Goal: Task Accomplishment & Management: Use online tool/utility

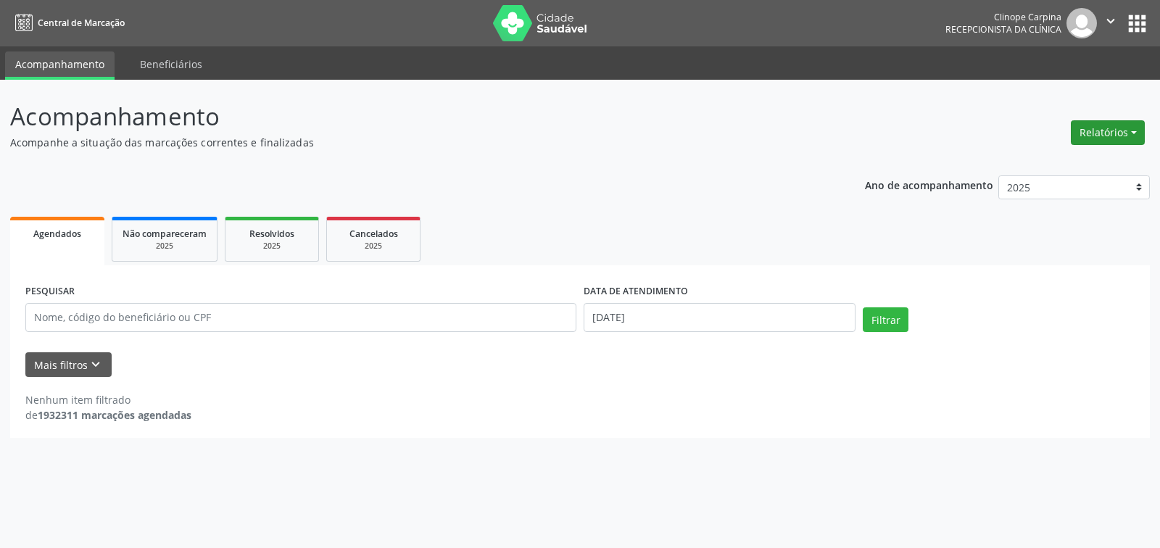
click at [1115, 129] on button "Relatórios" at bounding box center [1108, 132] width 74 height 25
click at [1023, 162] on link "Agendamentos" at bounding box center [1066, 164] width 156 height 20
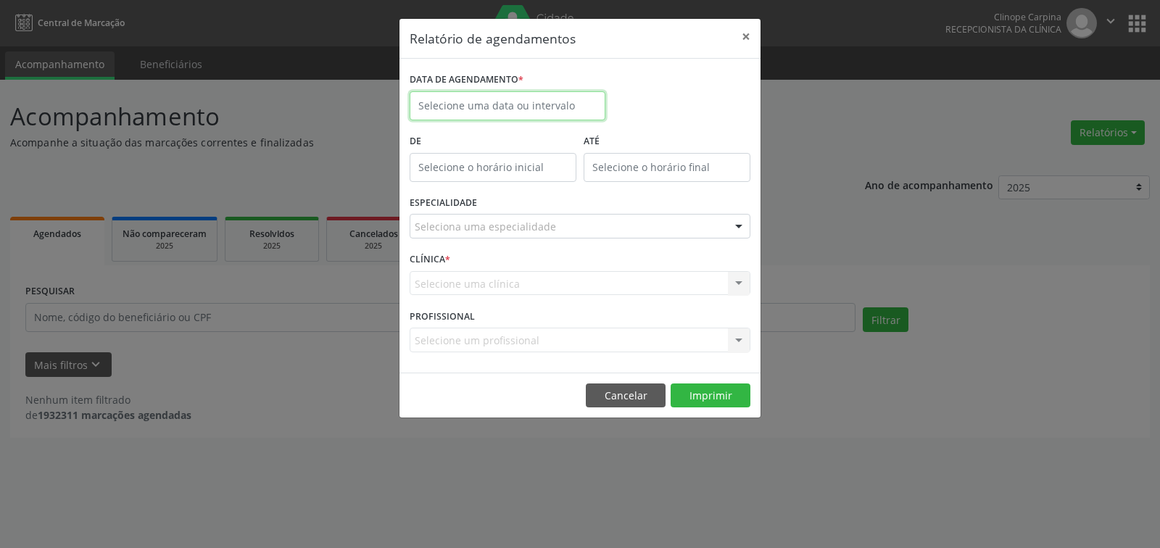
click at [471, 104] on input "text" at bounding box center [508, 105] width 196 height 29
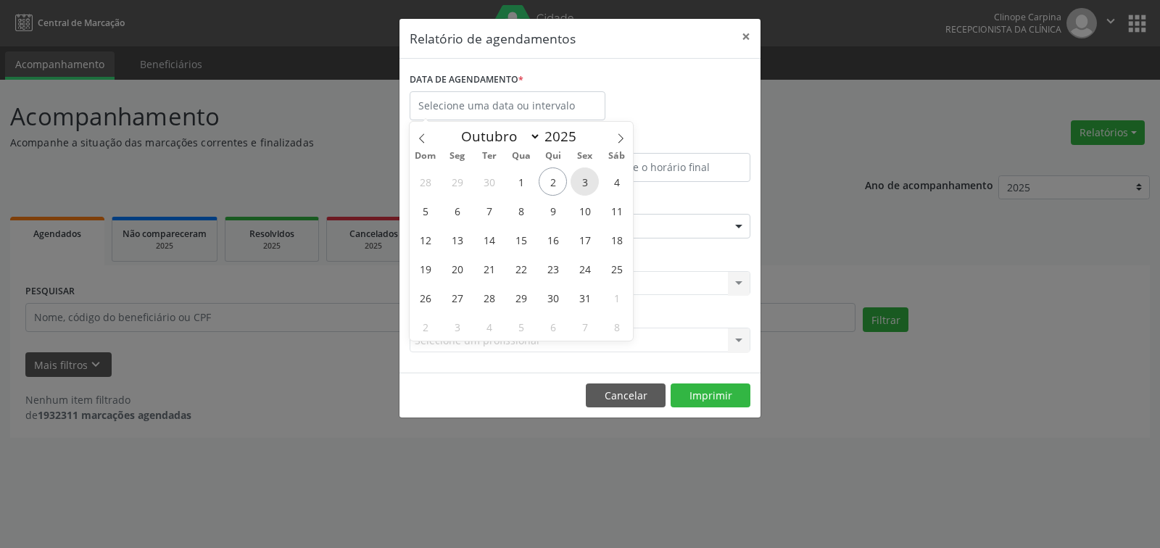
click at [586, 181] on span "3" at bounding box center [585, 182] width 28 height 28
type input "[DATE]"
click at [586, 181] on span "3" at bounding box center [585, 182] width 28 height 28
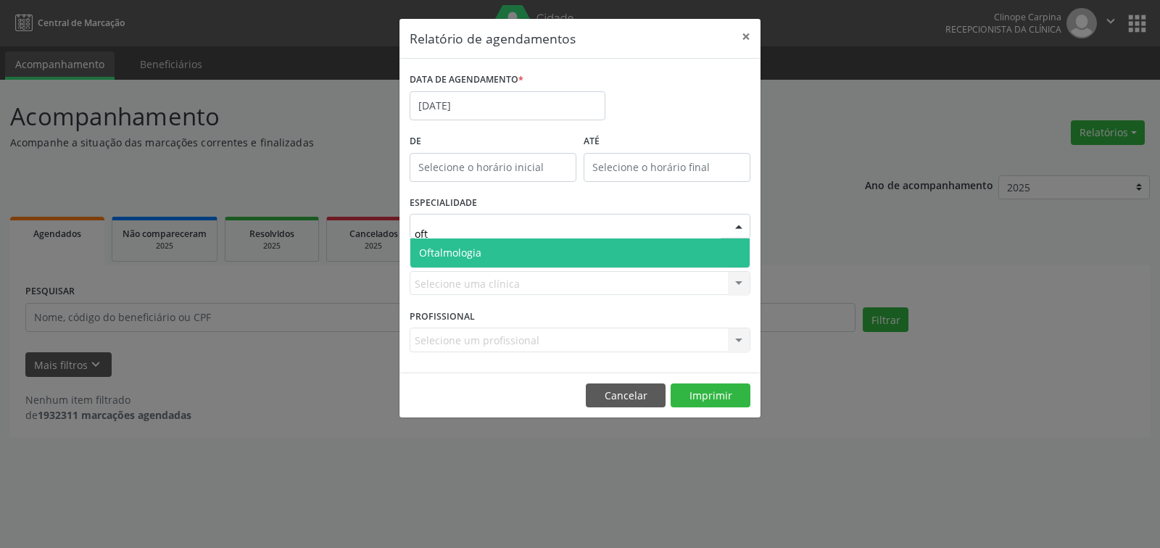
type input "ofta"
click at [528, 255] on span "Oftalmologia" at bounding box center [579, 253] width 339 height 29
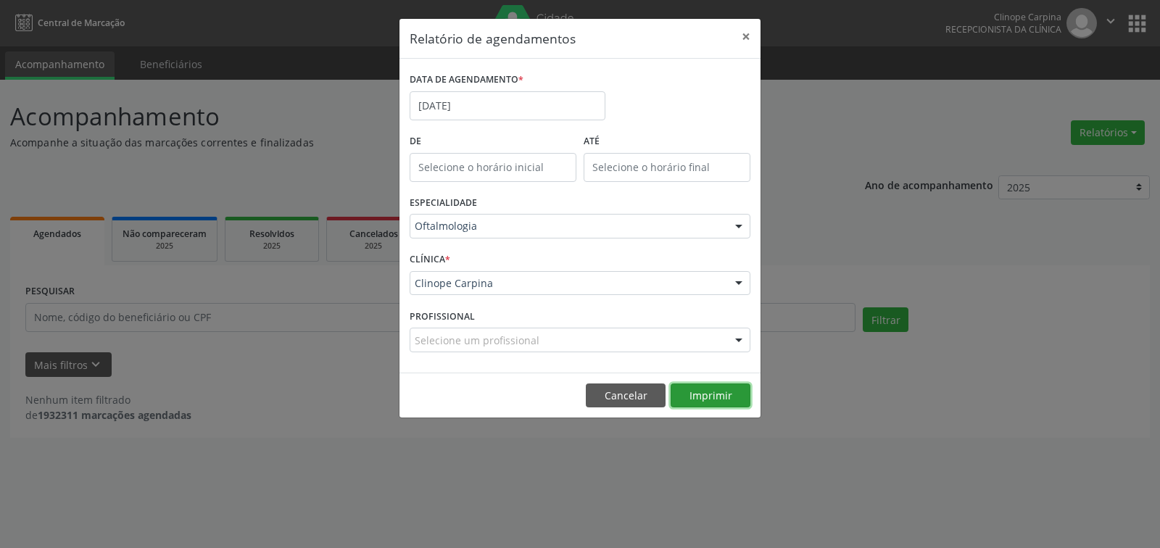
click at [709, 395] on button "Imprimir" at bounding box center [711, 396] width 80 height 25
click at [461, 107] on input "[DATE]" at bounding box center [508, 105] width 196 height 29
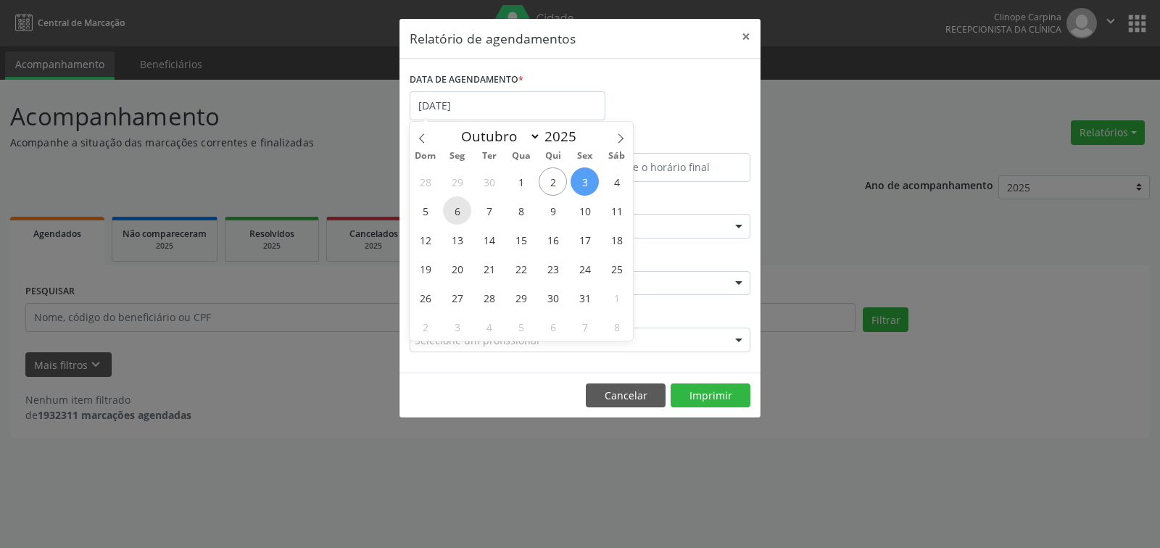
click at [458, 207] on span "6" at bounding box center [457, 211] width 28 height 28
type input "[DATE]"
click at [458, 207] on span "6" at bounding box center [457, 211] width 28 height 28
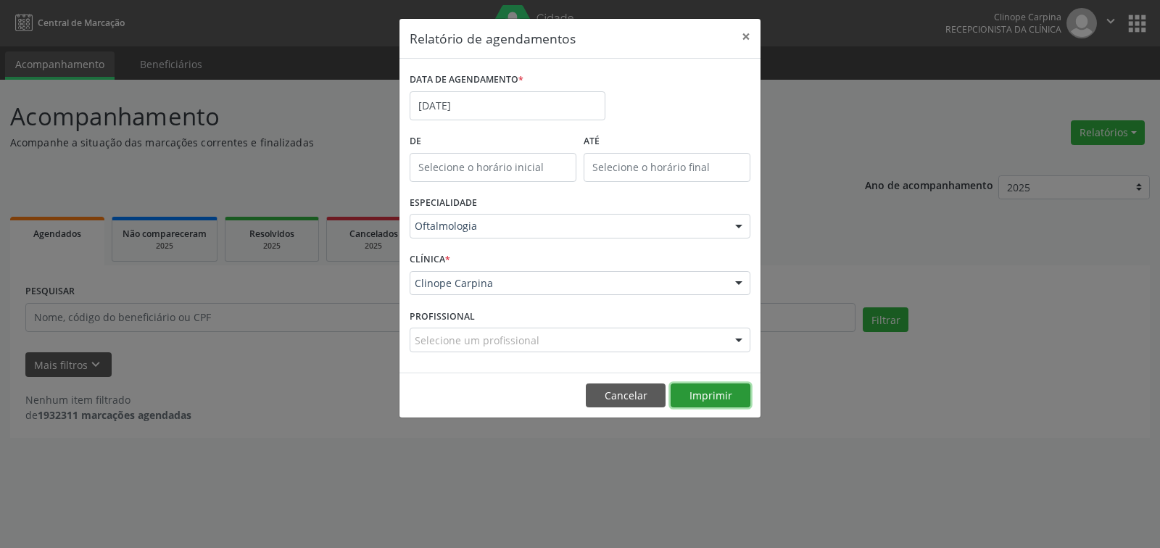
click at [708, 389] on button "Imprimir" at bounding box center [711, 396] width 80 height 25
click at [483, 108] on input "[DATE]" at bounding box center [508, 105] width 196 height 29
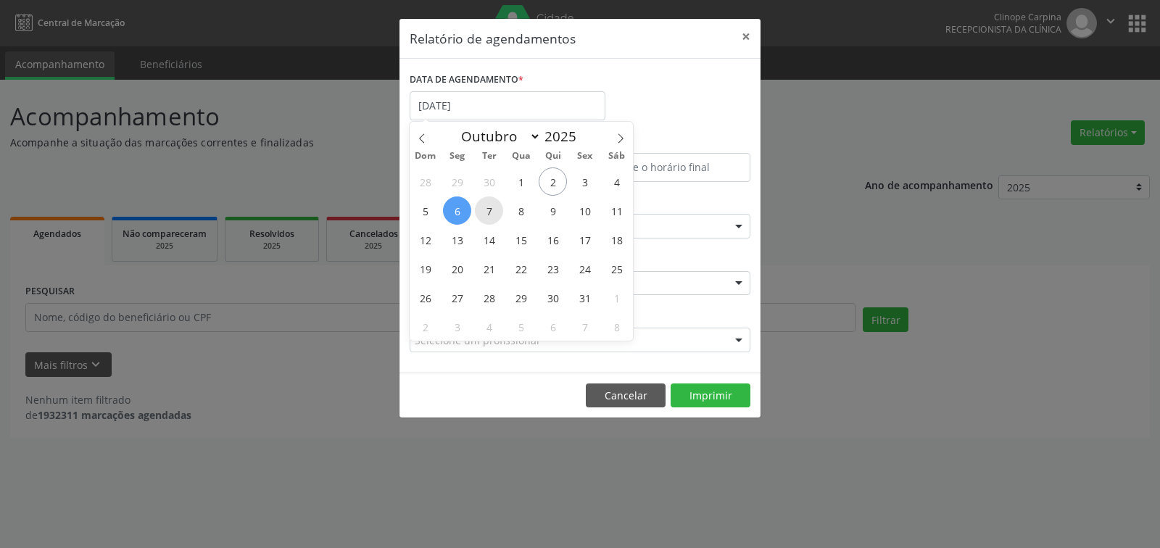
click at [488, 206] on span "7" at bounding box center [489, 211] width 28 height 28
type input "[DATE]"
click at [488, 206] on span "7" at bounding box center [489, 211] width 28 height 28
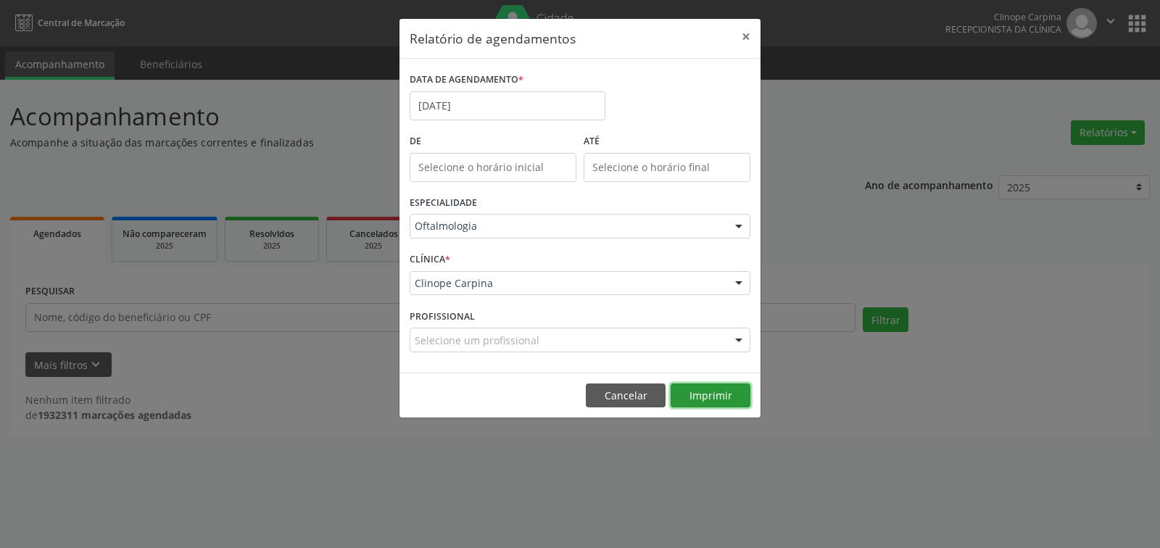
click at [730, 384] on button "Imprimir" at bounding box center [711, 396] width 80 height 25
click at [493, 104] on input "[DATE]" at bounding box center [508, 105] width 196 height 29
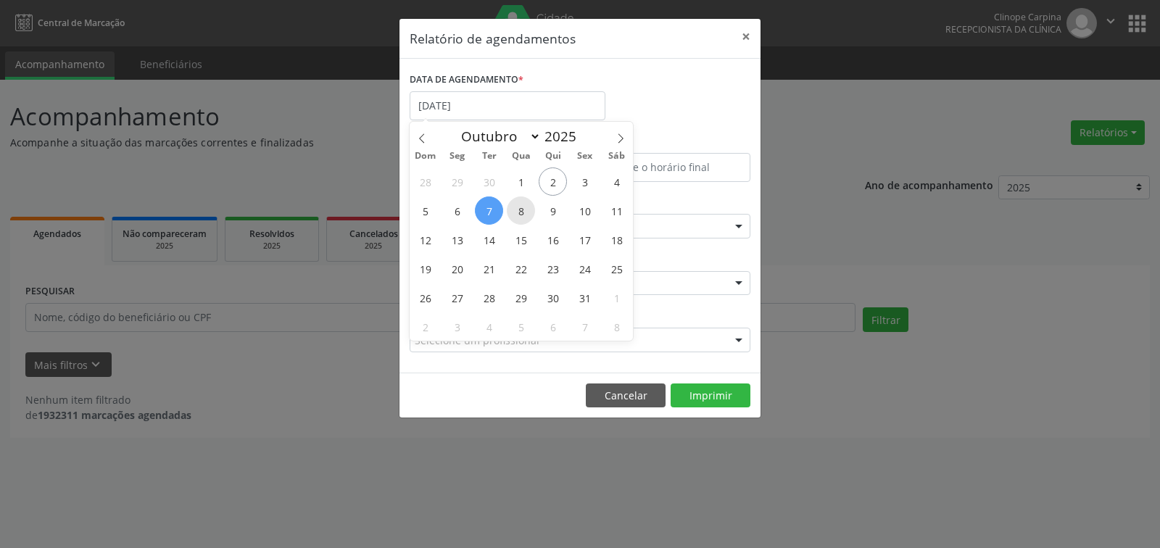
click at [508, 209] on span "8" at bounding box center [521, 211] width 28 height 28
type input "08/10/2025"
click at [509, 209] on span "8" at bounding box center [521, 211] width 28 height 28
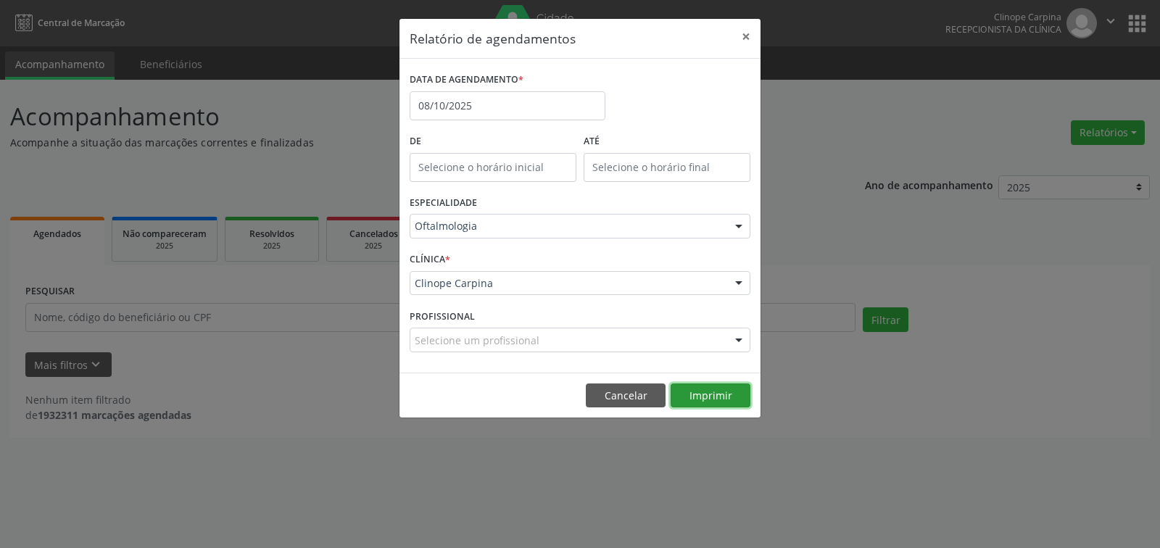
click at [728, 398] on button "Imprimir" at bounding box center [711, 396] width 80 height 25
click at [498, 112] on input "08/10/2025" at bounding box center [508, 105] width 196 height 29
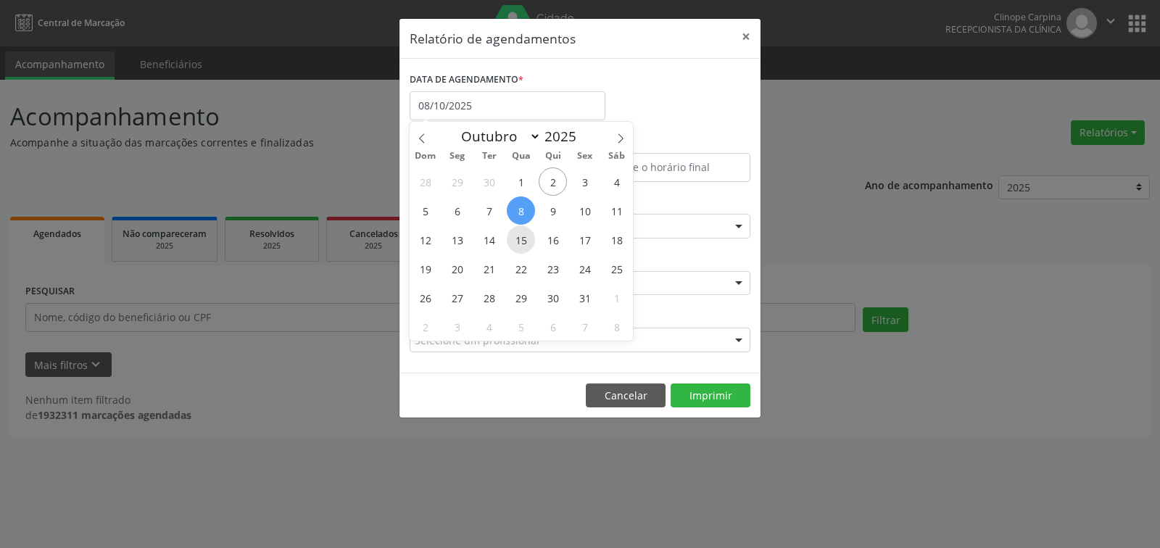
click at [523, 244] on span "15" at bounding box center [521, 240] width 28 height 28
type input "[DATE]"
click at [526, 239] on span "15" at bounding box center [521, 240] width 28 height 28
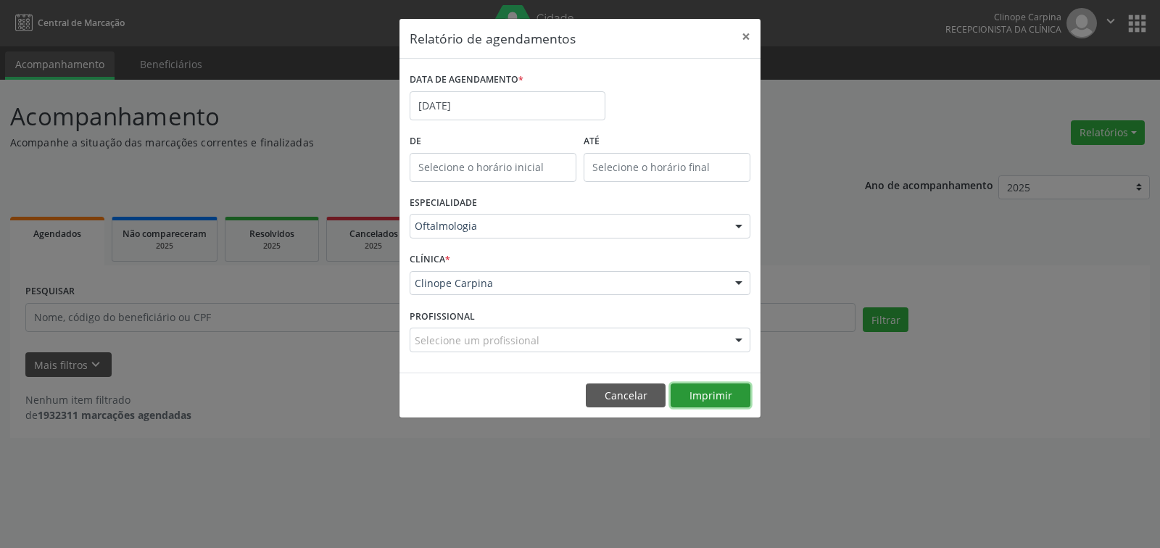
click at [697, 393] on button "Imprimir" at bounding box center [711, 396] width 80 height 25
click at [501, 103] on input "[DATE]" at bounding box center [508, 105] width 196 height 29
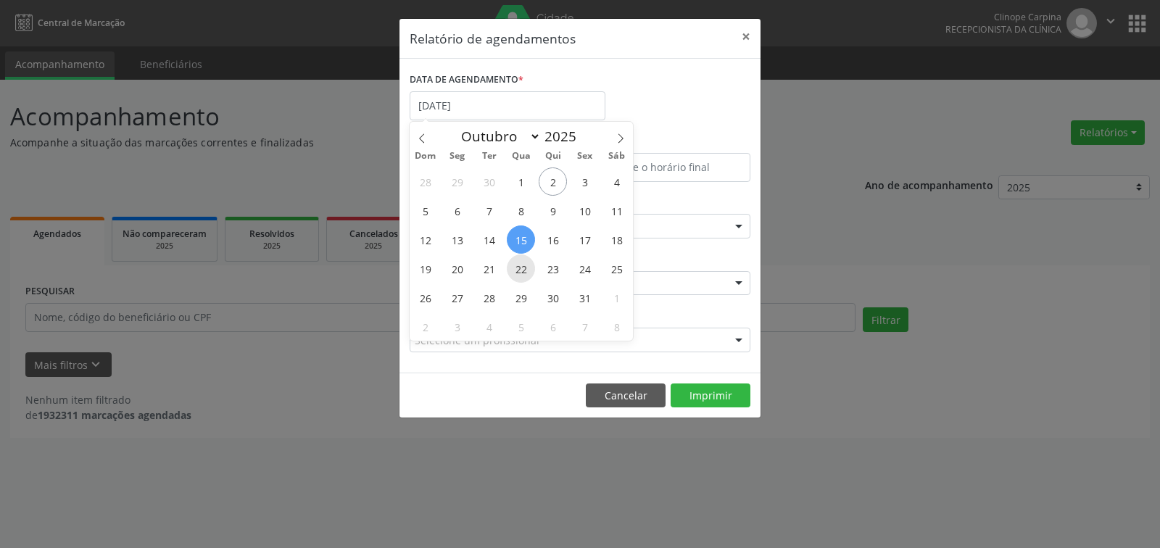
click at [515, 258] on span "22" at bounding box center [521, 269] width 28 height 28
type input "[DATE]"
click at [515, 258] on span "22" at bounding box center [521, 269] width 28 height 28
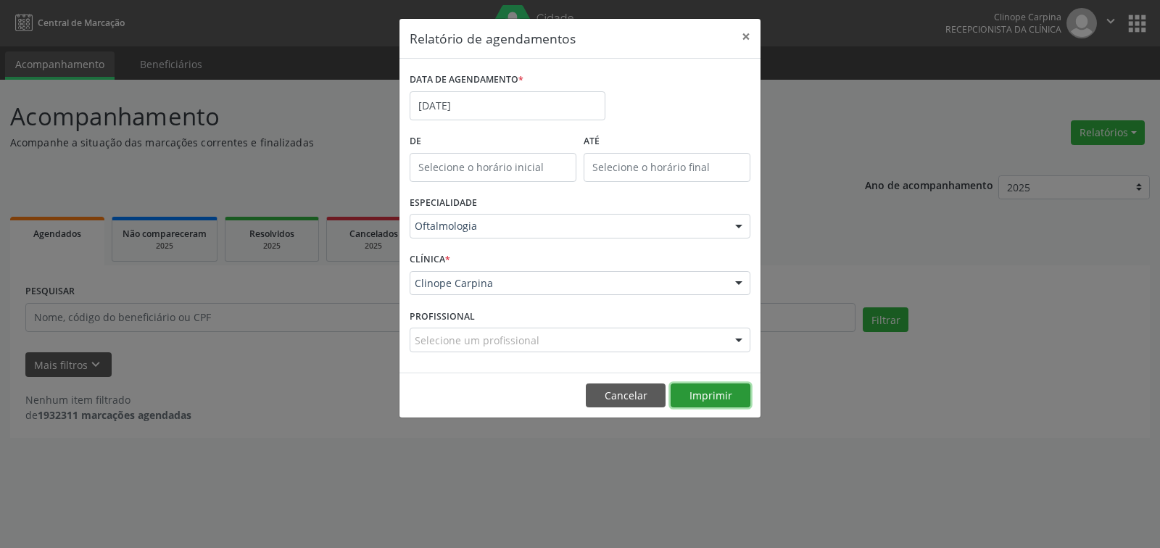
click at [712, 397] on button "Imprimir" at bounding box center [711, 396] width 80 height 25
click at [485, 105] on input "[DATE]" at bounding box center [508, 105] width 196 height 29
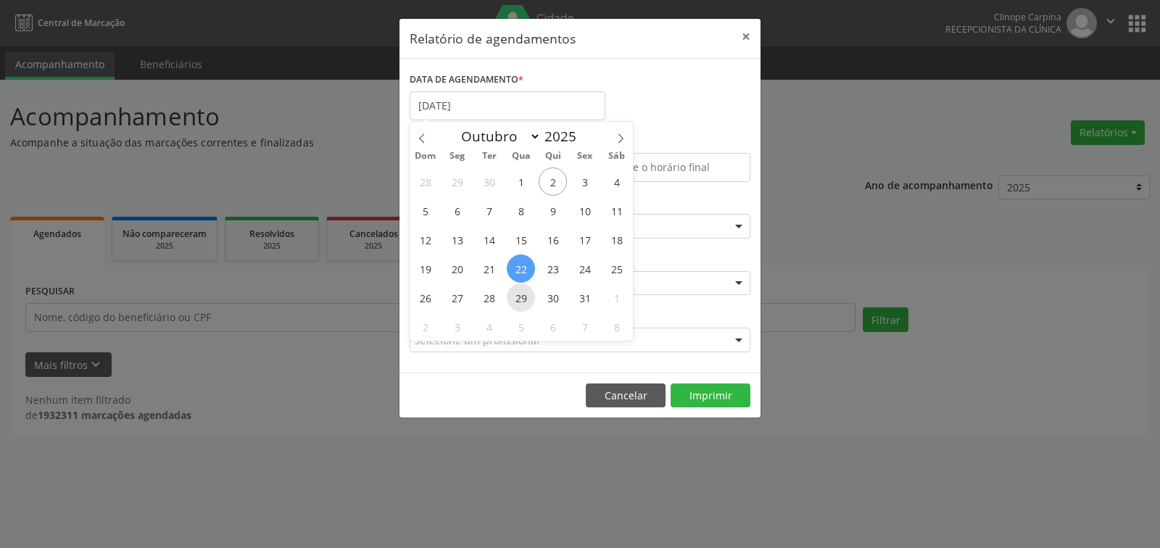
click at [524, 296] on span "29" at bounding box center [521, 298] width 28 height 28
type input "[DATE]"
click at [524, 296] on span "29" at bounding box center [521, 298] width 28 height 28
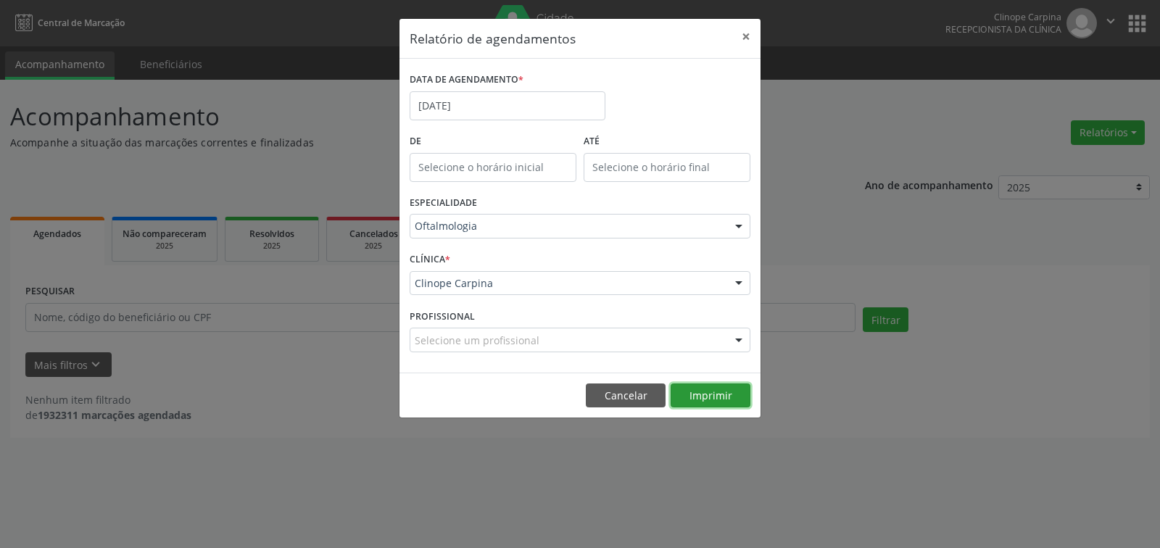
click at [715, 392] on button "Imprimir" at bounding box center [711, 396] width 80 height 25
click at [489, 109] on input "[DATE]" at bounding box center [508, 105] width 196 height 29
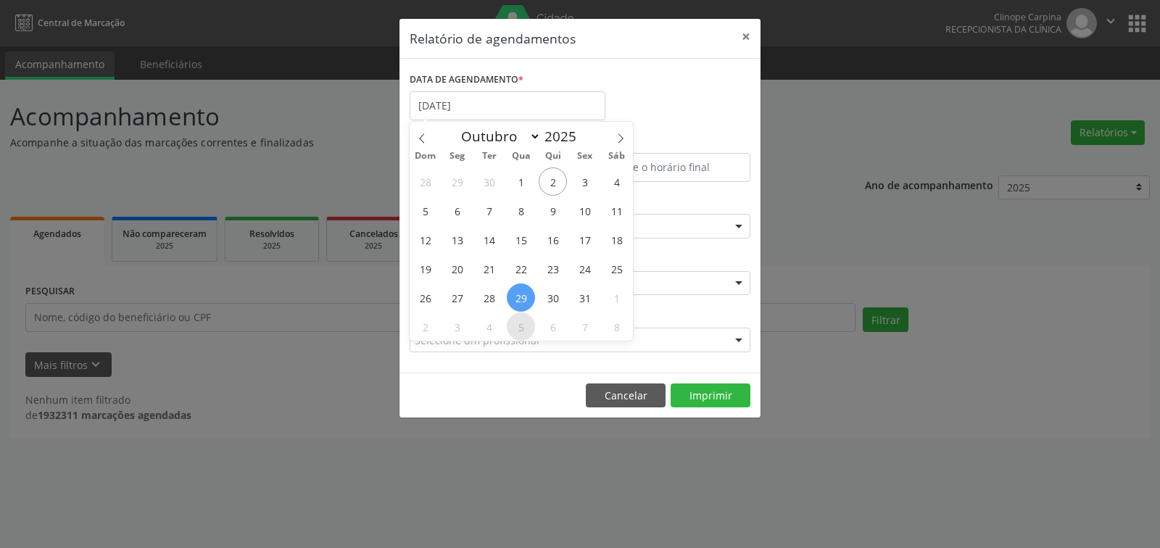
click at [521, 328] on span "5" at bounding box center [521, 327] width 28 height 28
type input "[DATE]"
click at [521, 328] on span "5" at bounding box center [521, 327] width 28 height 28
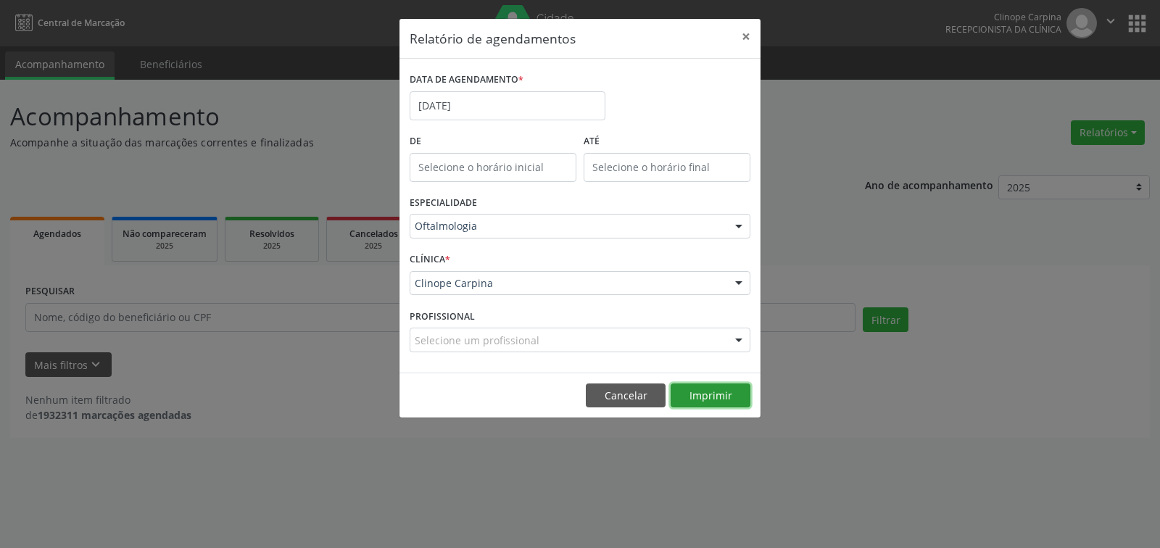
click at [711, 391] on button "Imprimir" at bounding box center [711, 396] width 80 height 25
click at [482, 102] on input "[DATE]" at bounding box center [508, 105] width 196 height 29
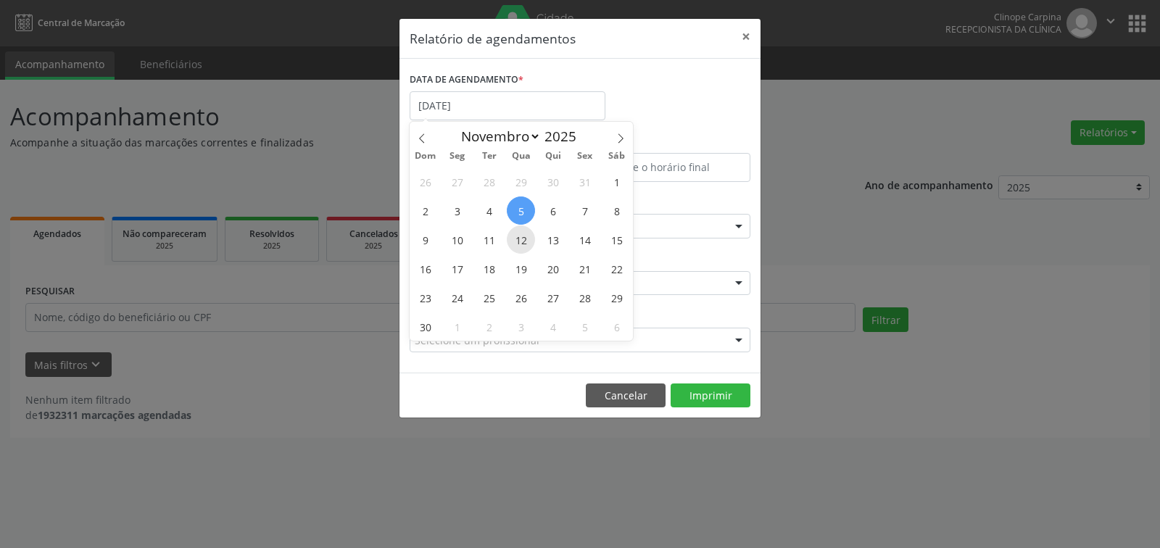
click at [519, 239] on span "12" at bounding box center [521, 240] width 28 height 28
type input "[DATE]"
click at [519, 239] on span "12" at bounding box center [521, 240] width 28 height 28
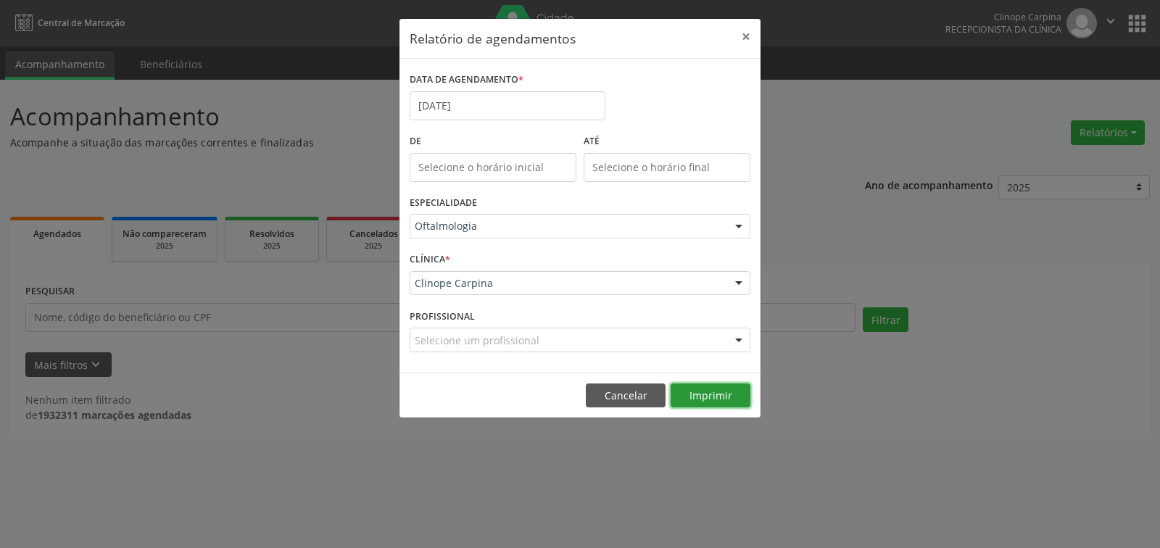
click at [701, 395] on button "Imprimir" at bounding box center [711, 396] width 80 height 25
click at [506, 94] on input "[DATE]" at bounding box center [508, 105] width 196 height 29
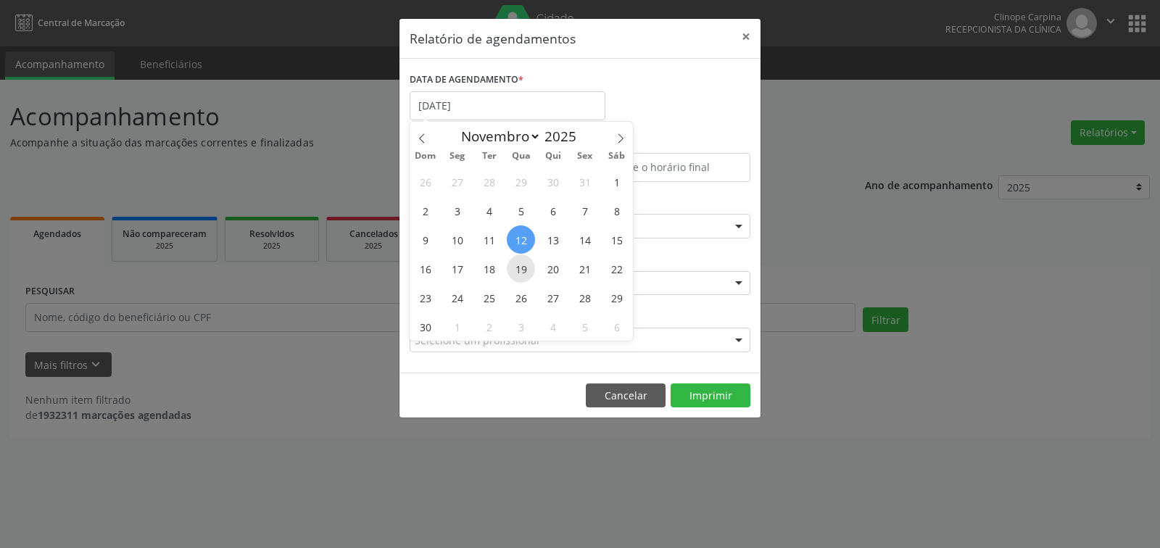
click at [516, 266] on span "19" at bounding box center [521, 269] width 28 height 28
type input "[DATE]"
click at [516, 266] on span "19" at bounding box center [521, 269] width 28 height 28
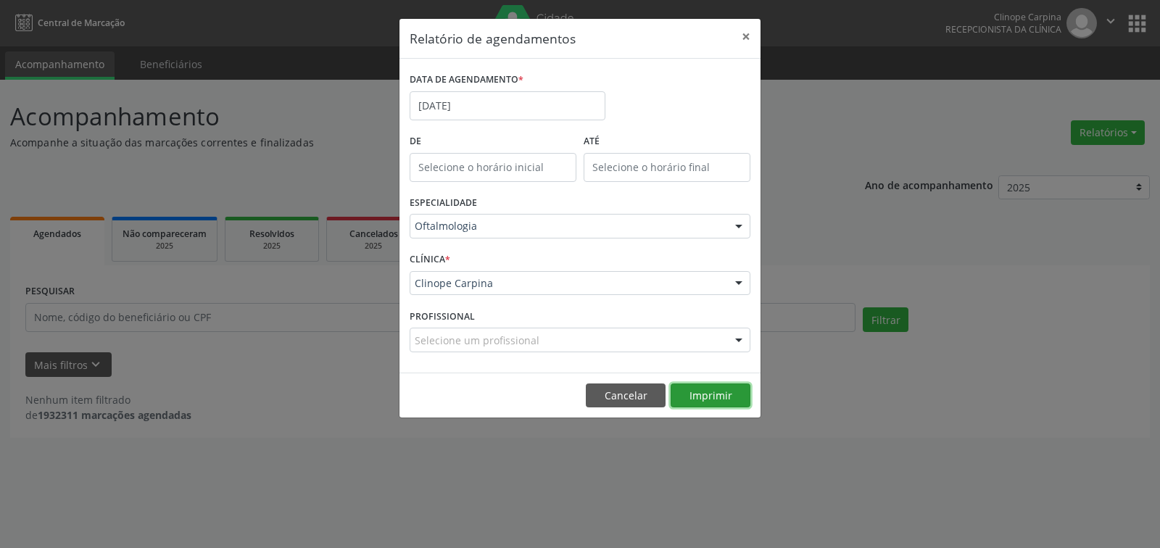
click at [711, 390] on button "Imprimir" at bounding box center [711, 396] width 80 height 25
click at [743, 37] on button "×" at bounding box center [746, 37] width 29 height 36
